Goal: Task Accomplishment & Management: Manage account settings

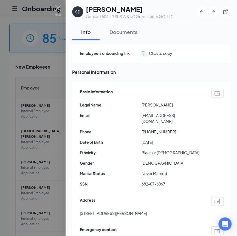
drag, startPoint x: 117, startPoint y: 33, endPoint x: 201, endPoint y: 42, distance: 85.2
click at [117, 33] on div "Documents" at bounding box center [123, 32] width 28 height 7
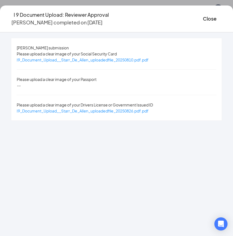
click at [101, 63] on div "Starr De Allen's submission Please upload a clear image of your Social Security…" at bounding box center [116, 79] width 211 height 82
click at [99, 60] on span "I9_Document_Upload__Starr_De_Allen_uploadedfile_20250810.pdf.pdf" at bounding box center [83, 59] width 132 height 5
click at [203, 11] on div "Close" at bounding box center [212, 19] width 19 height 16
click at [203, 15] on button "Close" at bounding box center [210, 19] width 14 height 8
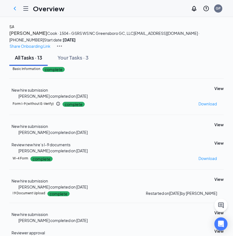
click at [14, 30] on h4 "SA" at bounding box center [11, 27] width 5 height 6
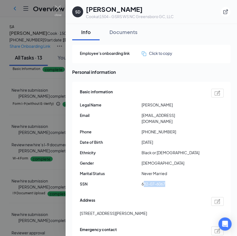
drag, startPoint x: 145, startPoint y: 177, endPoint x: 181, endPoint y: 176, distance: 36.2
click at [181, 181] on span "682-07-6067" at bounding box center [173, 184] width 62 height 6
drag, startPoint x: 151, startPoint y: 115, endPoint x: 199, endPoint y: 118, distance: 47.5
click at [199, 118] on div "Basic information Legal Name Starr De Allen Email qveencreations12@gmail.com Ph…" at bounding box center [152, 139] width 144 height 104
drag, startPoint x: 146, startPoint y: 124, endPoint x: 179, endPoint y: 127, distance: 33.1
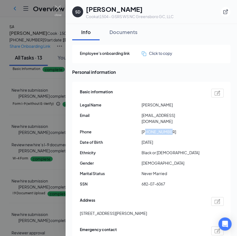
click at [179, 129] on span "+13363922287" at bounding box center [173, 132] width 62 height 6
drag, startPoint x: 96, startPoint y: 208, endPoint x: 112, endPoint y: 209, distance: 16.2
click at [112, 209] on div "Basic information Legal Name Starr De Allen Email qveencreations12@gmail.com Ph…" at bounding box center [151, 185] width 158 height 206
click at [120, 210] on span "903 Martin Street Greensboro NC US 27406" at bounding box center [113, 213] width 67 height 6
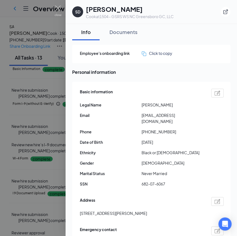
click at [119, 210] on span "903 Martin Street Greensboro NC US 27406" at bounding box center [113, 213] width 67 height 6
copy span "Greensboro"
click at [147, 210] on span "903 Martin Street Greensboro NC US 27406" at bounding box center [113, 213] width 67 height 6
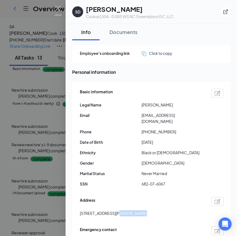
copy span "27406"
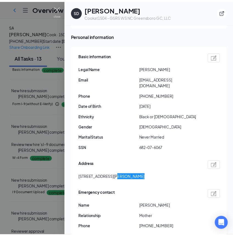
scroll to position [125, 0]
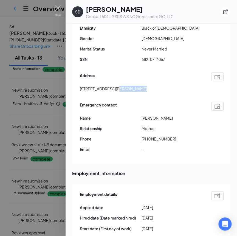
click at [39, 123] on div at bounding box center [118, 118] width 237 height 236
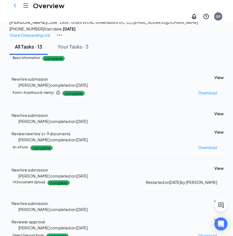
scroll to position [25, 0]
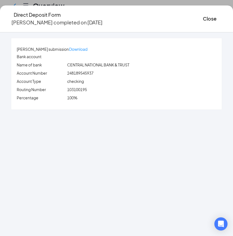
click at [88, 74] on span "248189545937" at bounding box center [80, 72] width 26 height 5
copy span "248189545937"
click at [87, 89] on span "103100195" at bounding box center [77, 89] width 20 height 5
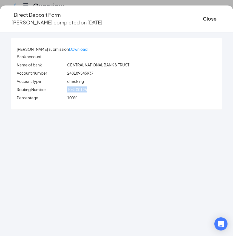
copy span "103100195"
click at [203, 19] on button "Close" at bounding box center [210, 19] width 14 height 8
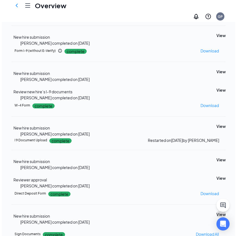
scroll to position [5, 0]
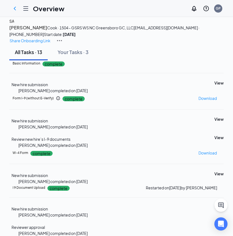
click at [14, 24] on button "SA" at bounding box center [11, 21] width 5 height 6
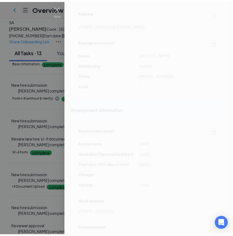
scroll to position [224, 0]
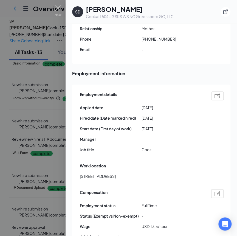
drag, startPoint x: 44, startPoint y: 93, endPoint x: 47, endPoint y: 93, distance: 3.0
click at [44, 93] on div at bounding box center [118, 118] width 237 height 236
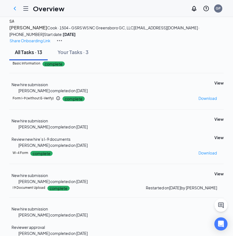
scroll to position [25, 0]
click at [214, 177] on button "View" at bounding box center [218, 174] width 9 height 6
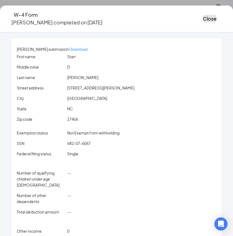
drag, startPoint x: 177, startPoint y: 16, endPoint x: 182, endPoint y: 43, distance: 27.3
click at [203, 16] on button "Close" at bounding box center [210, 19] width 14 height 8
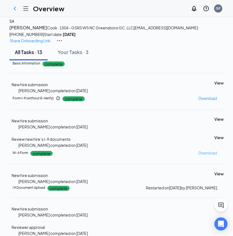
click at [199, 156] on p "Download" at bounding box center [208, 153] width 18 height 6
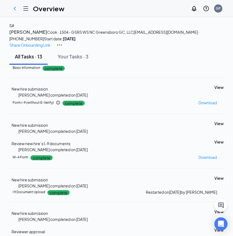
scroll to position [0, 0]
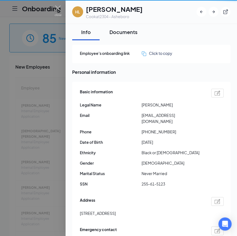
click at [123, 31] on div "Documents" at bounding box center [123, 32] width 28 height 7
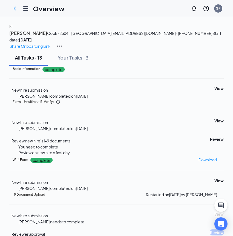
click at [12, 30] on div "hl" at bounding box center [10, 27] width 3 height 6
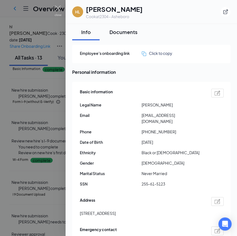
click at [123, 30] on div "Documents" at bounding box center [123, 32] width 28 height 7
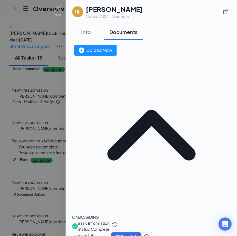
click at [85, 33] on div "Info" at bounding box center [86, 32] width 16 height 7
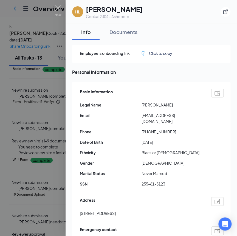
click at [47, 76] on div at bounding box center [118, 118] width 237 height 236
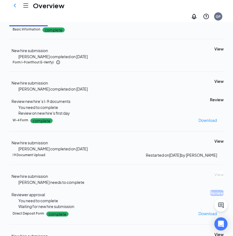
scroll to position [50, 0]
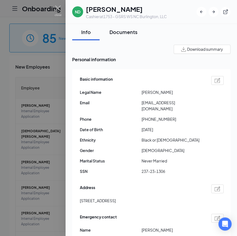
drag, startPoint x: 120, startPoint y: 31, endPoint x: 123, endPoint y: 33, distance: 3.3
click at [120, 31] on div "Documents" at bounding box center [123, 32] width 28 height 7
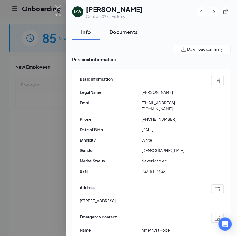
click at [116, 29] on div "Documents" at bounding box center [123, 32] width 28 height 7
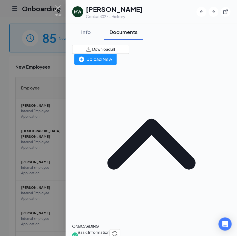
click at [129, 53] on button "Download all" at bounding box center [100, 49] width 57 height 9
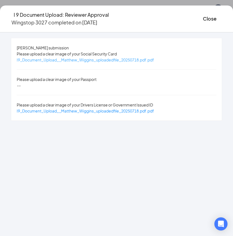
click at [126, 60] on span "I9_Document_Upload__Matthew_Wiggins_uploadedfile_20250718.pdf.pdf" at bounding box center [85, 59] width 137 height 5
click at [109, 108] on span "I9_Document_Upload__Matthew_Wiggins_uploadedfile_20250718.pdf.pdf" at bounding box center [85, 110] width 137 height 5
click at [203, 18] on button "Close" at bounding box center [210, 19] width 14 height 8
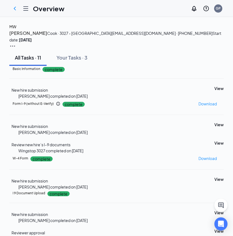
click at [16, 30] on h4 "MW" at bounding box center [12, 27] width 7 height 6
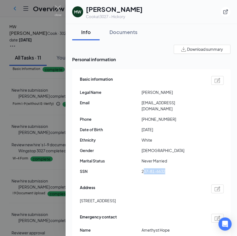
drag, startPoint x: 143, startPoint y: 166, endPoint x: 173, endPoint y: 168, distance: 30.2
click at [173, 168] on span "237-81-6632" at bounding box center [173, 171] width 62 height 6
drag, startPoint x: 88, startPoint y: 194, endPoint x: 148, endPoint y: 197, distance: 60.1
click at [148, 197] on div "Basic information Legal Name [PERSON_NAME] Email [EMAIL_ADDRESS][DOMAIN_NAME] P…" at bounding box center [151, 172] width 158 height 206
click at [116, 197] on span "[STREET_ADDRESS]" at bounding box center [98, 200] width 36 height 6
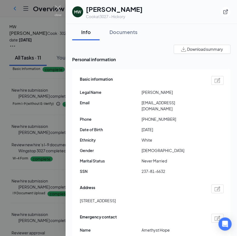
click at [116, 197] on span "[STREET_ADDRESS]" at bounding box center [98, 200] width 36 height 6
copy span "Hickory"
click at [116, 197] on span "[STREET_ADDRESS]" at bounding box center [98, 200] width 36 height 6
copy span "28602"
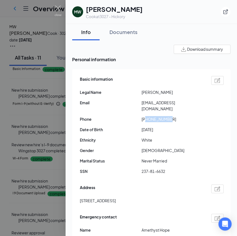
drag, startPoint x: 146, startPoint y: 112, endPoint x: 170, endPoint y: 115, distance: 24.3
click at [170, 116] on span "[PHONE_NUMBER]" at bounding box center [173, 119] width 62 height 6
copy span "7044765542"
drag, startPoint x: 144, startPoint y: 103, endPoint x: 194, endPoint y: 105, distance: 49.4
click at [194, 105] on span "[EMAIL_ADDRESS][DOMAIN_NAME]" at bounding box center [173, 106] width 62 height 12
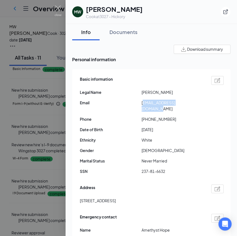
copy span "[EMAIL_ADDRESS][DOMAIN_NAME]"
click at [115, 31] on div "Documents" at bounding box center [123, 32] width 28 height 7
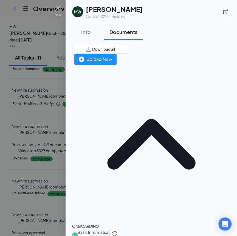
click at [46, 98] on div at bounding box center [118, 118] width 237 height 236
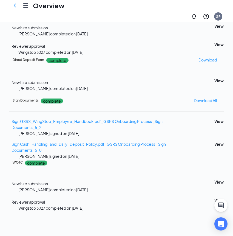
scroll to position [100, 0]
click at [214, 84] on button "View" at bounding box center [218, 81] width 9 height 6
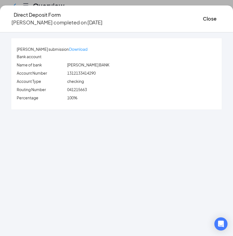
click at [94, 72] on span "1312133414290" at bounding box center [81, 72] width 29 height 5
copy span "1312133414290"
click at [87, 90] on span "041215663" at bounding box center [77, 89] width 20 height 5
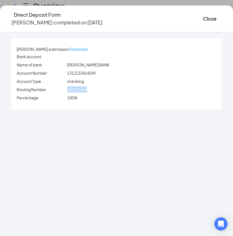
copy span "041215663"
click at [203, 15] on button "Close" at bounding box center [210, 19] width 14 height 8
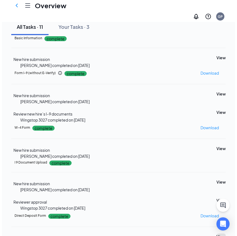
scroll to position [0, 0]
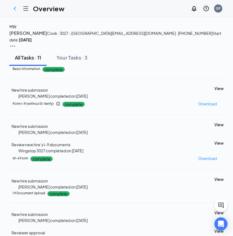
click at [16, 30] on button "MW" at bounding box center [12, 27] width 7 height 6
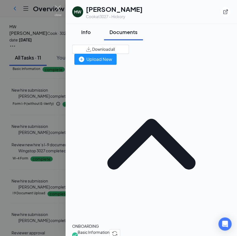
click at [86, 30] on div "Info" at bounding box center [86, 32] width 16 height 7
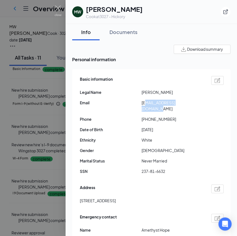
drag, startPoint x: 145, startPoint y: 103, endPoint x: 205, endPoint y: 105, distance: 59.8
click at [205, 105] on div "Email [EMAIL_ADDRESS][DOMAIN_NAME]" at bounding box center [152, 106] width 144 height 12
drag, startPoint x: 205, startPoint y: 105, endPoint x: 153, endPoint y: 102, distance: 52.2
click at [128, 104] on span "Email" at bounding box center [111, 103] width 62 height 6
drag, startPoint x: 148, startPoint y: 102, endPoint x: 178, endPoint y: 102, distance: 29.6
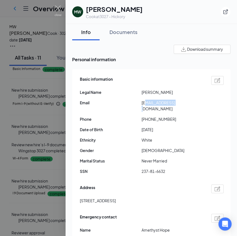
click at [178, 102] on span "[EMAIL_ADDRESS][DOMAIN_NAME]" at bounding box center [173, 106] width 62 height 12
drag, startPoint x: 178, startPoint y: 102, endPoint x: 146, endPoint y: 103, distance: 32.1
click at [146, 104] on span "[EMAIL_ADDRESS][DOMAIN_NAME]" at bounding box center [173, 106] width 62 height 12
drag, startPoint x: 144, startPoint y: 103, endPoint x: 203, endPoint y: 105, distance: 59.3
click at [203, 105] on span "[EMAIL_ADDRESS][DOMAIN_NAME]" at bounding box center [173, 106] width 62 height 12
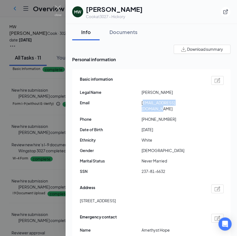
copy span "[EMAIL_ADDRESS][DOMAIN_NAME]"
drag, startPoint x: 145, startPoint y: 114, endPoint x: 179, endPoint y: 117, distance: 33.7
click at [179, 117] on div "Basic information Legal Name [PERSON_NAME] Email [EMAIL_ADDRESS][DOMAIN_NAME] P…" at bounding box center [152, 127] width 144 height 104
copy span "7044765542"
drag, startPoint x: 79, startPoint y: 196, endPoint x: 147, endPoint y: 199, distance: 68.1
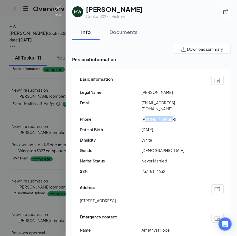
click at [147, 199] on div "Basic information Legal Name [PERSON_NAME] Email [EMAIL_ADDRESS][DOMAIN_NAME] P…" at bounding box center [151, 172] width 158 height 206
copy span "[STREET_ADDRESS]"
click at [116, 197] on span "[STREET_ADDRESS]" at bounding box center [98, 200] width 36 height 6
copy span "Hickory"
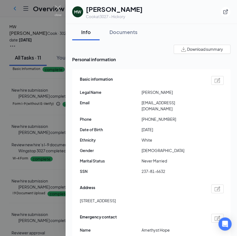
click at [116, 197] on span "[STREET_ADDRESS]" at bounding box center [98, 200] width 36 height 6
drag, startPoint x: 143, startPoint y: 165, endPoint x: 165, endPoint y: 169, distance: 22.8
click at [165, 169] on div "Basic information Legal Name [PERSON_NAME] Email [EMAIL_ADDRESS][DOMAIN_NAME] P…" at bounding box center [152, 127] width 144 height 104
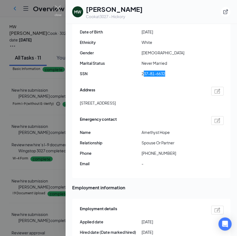
scroll to position [100, 0]
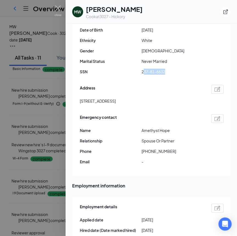
click at [25, 103] on div at bounding box center [118, 118] width 237 height 236
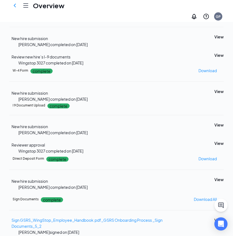
scroll to position [125, 0]
click at [214, 176] on button "View" at bounding box center [218, 179] width 9 height 6
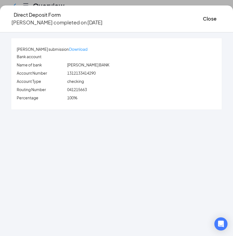
click at [94, 73] on span "1312133414290" at bounding box center [81, 72] width 29 height 5
click at [85, 90] on span "041215663" at bounding box center [77, 89] width 20 height 5
click at [203, 17] on button "Close" at bounding box center [210, 19] width 14 height 8
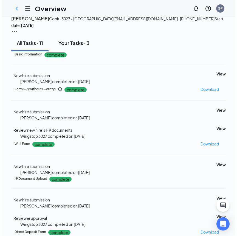
scroll to position [0, 0]
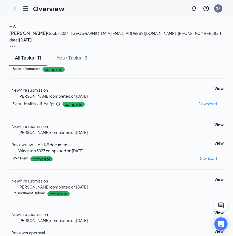
click at [16, 30] on div "MW" at bounding box center [12, 27] width 7 height 6
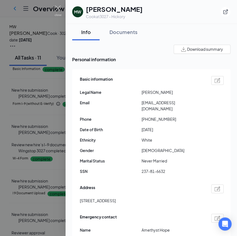
drag, startPoint x: 125, startPoint y: 29, endPoint x: 163, endPoint y: 37, distance: 38.8
click at [125, 29] on div "Documents" at bounding box center [123, 32] width 28 height 7
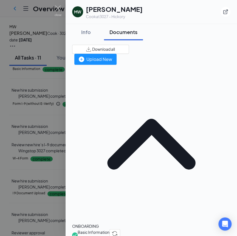
click at [115, 49] on span "Download all" at bounding box center [103, 49] width 23 height 6
